Goal: Navigation & Orientation: Find specific page/section

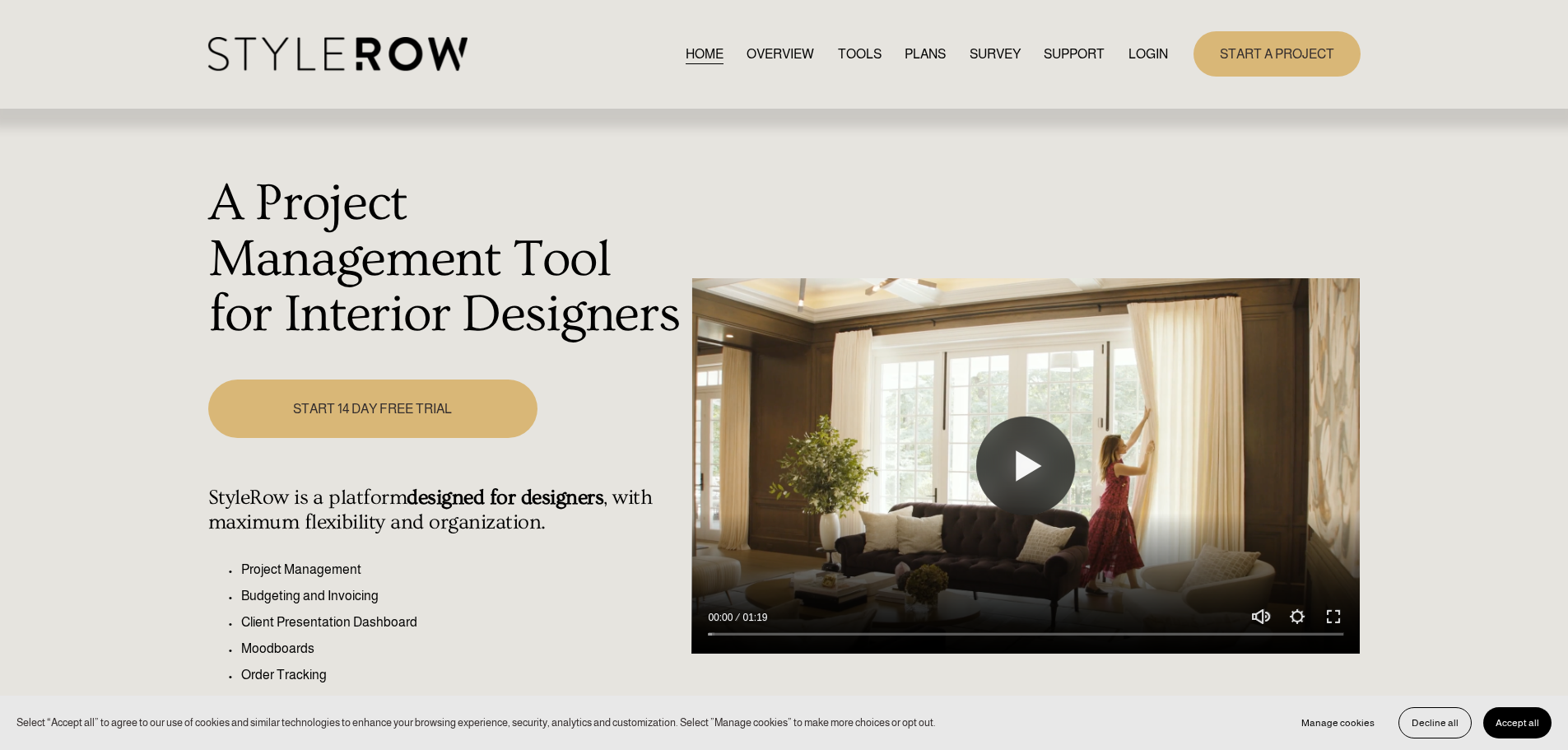
click at [1146, 48] on link "LOGIN" at bounding box center [1147, 53] width 39 height 22
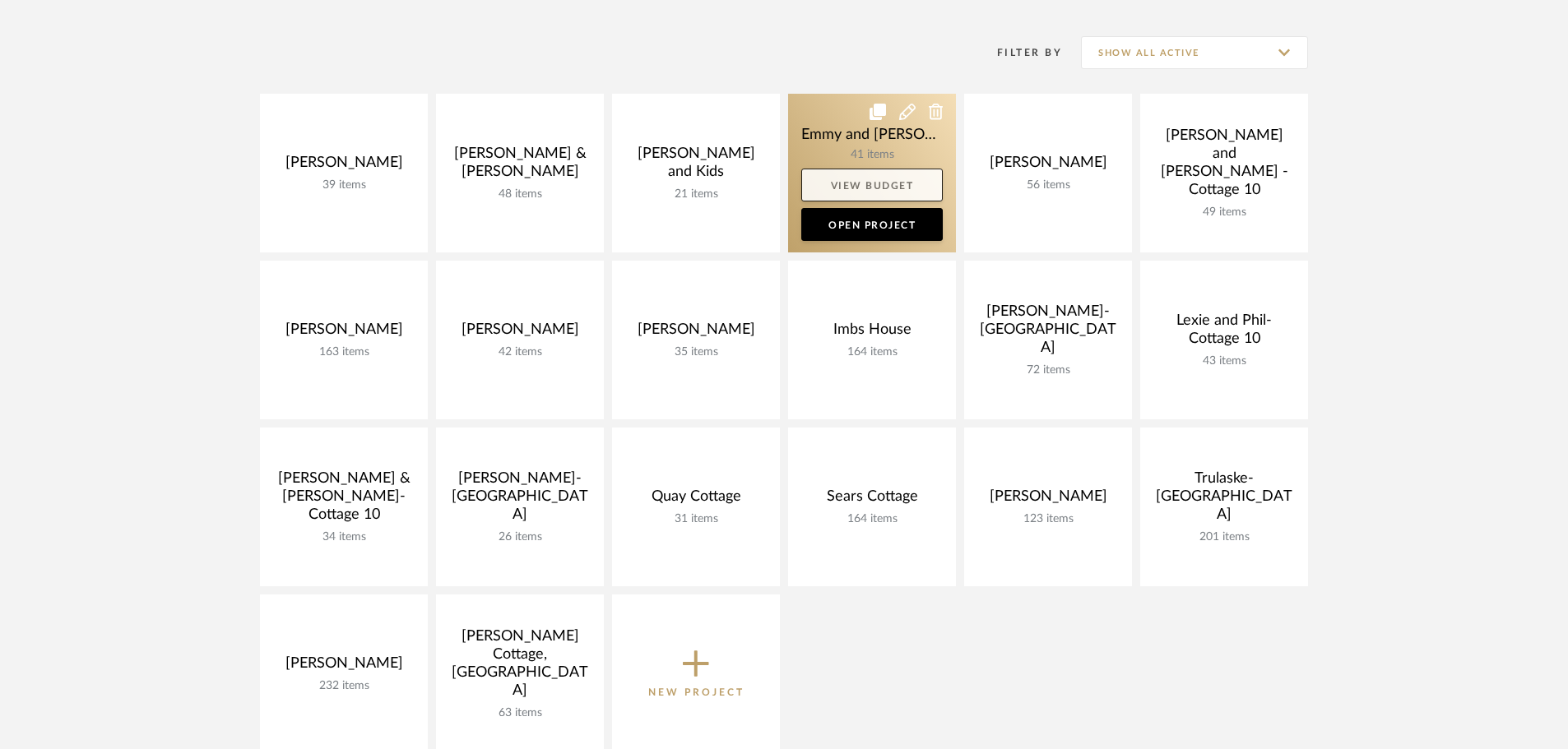
scroll to position [329, 0]
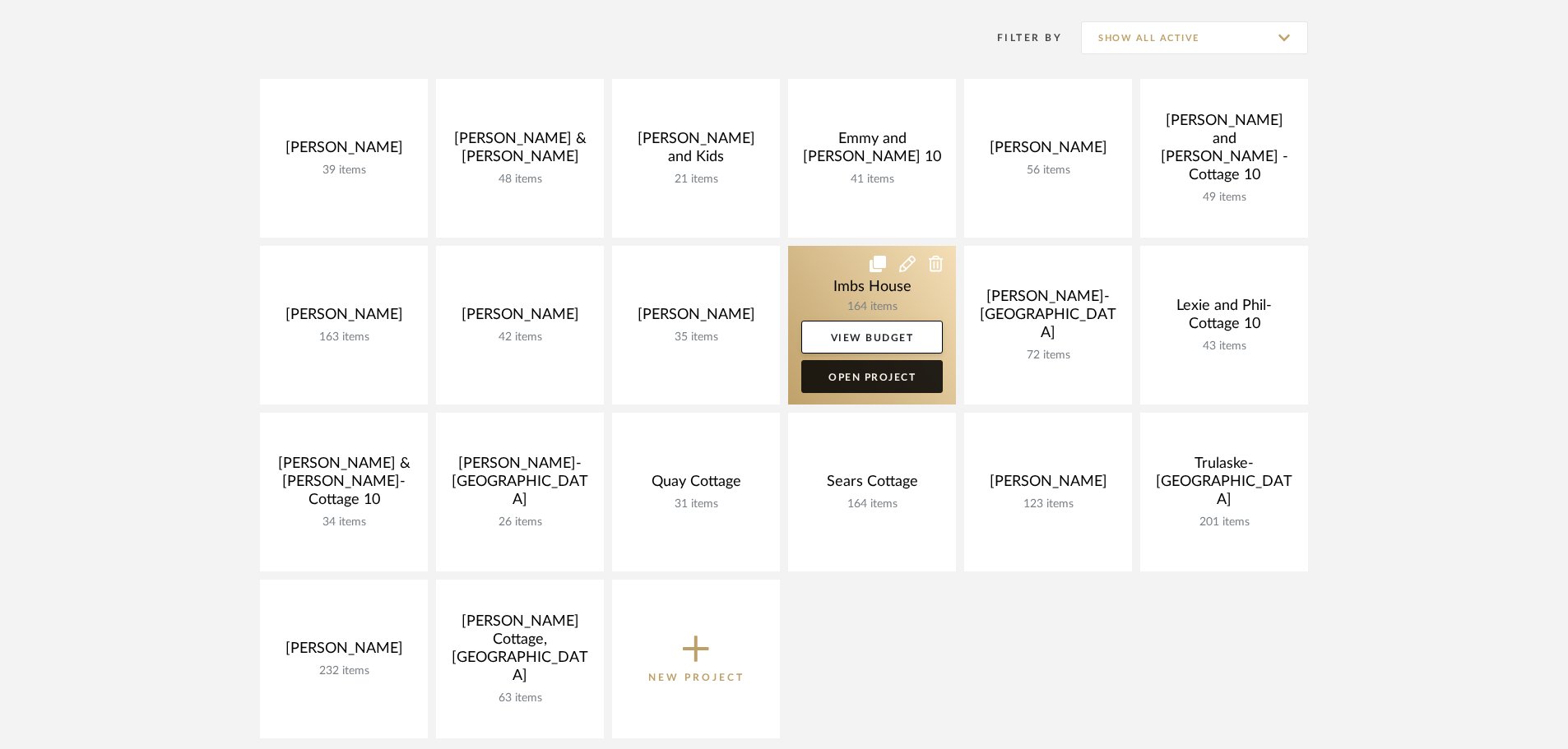
click at [899, 376] on link "Open Project" at bounding box center [872, 376] width 141 height 33
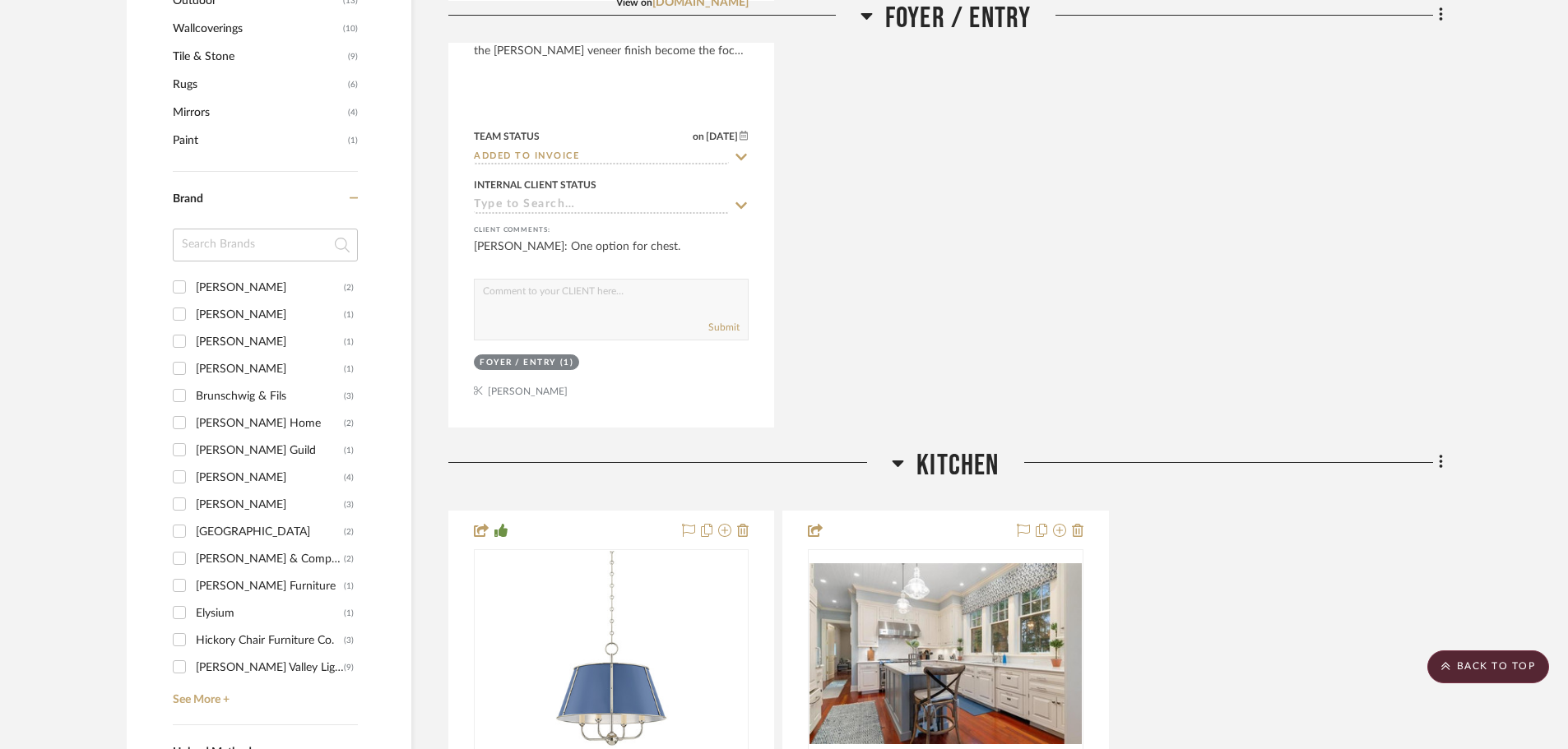
scroll to position [1727, 0]
